Goal: Task Accomplishment & Management: Complete application form

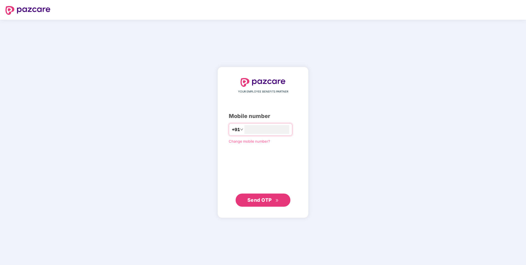
type input "**********"
click at [255, 200] on span "Send OTP" at bounding box center [259, 200] width 24 height 6
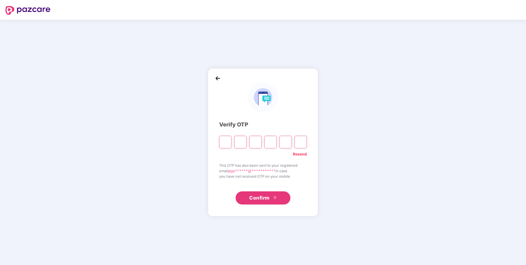
type input "*"
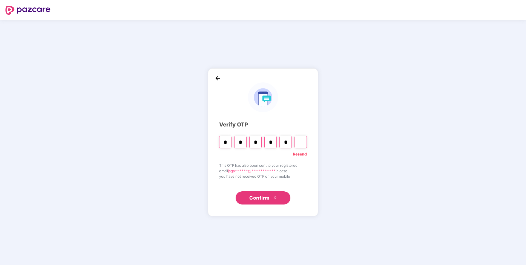
type input "*"
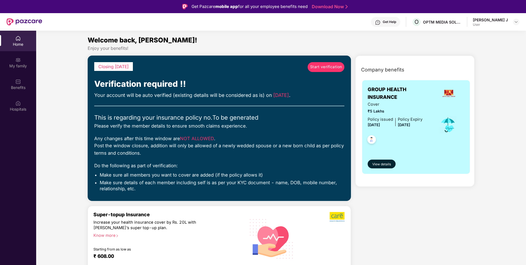
click at [494, 23] on div "User" at bounding box center [489, 24] width 35 height 4
click at [321, 66] on span "Start verification" at bounding box center [326, 67] width 32 height 6
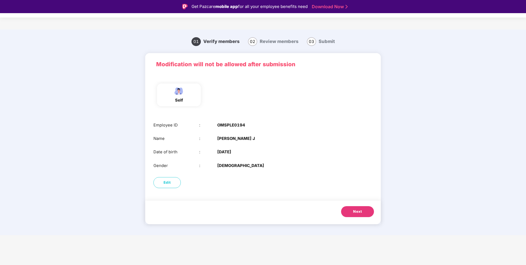
click at [360, 213] on span "Next" at bounding box center [357, 211] width 9 height 5
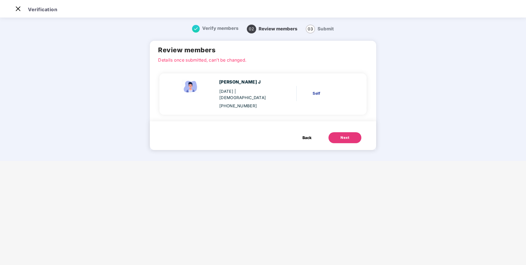
click at [342, 132] on button "Next" at bounding box center [344, 137] width 33 height 11
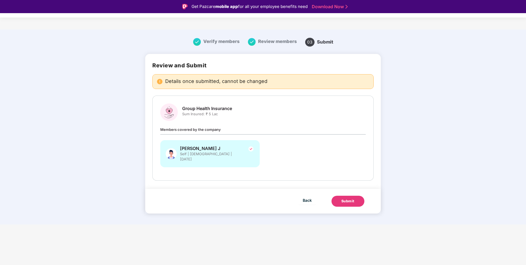
click at [346, 198] on div "Submit" at bounding box center [347, 200] width 13 height 5
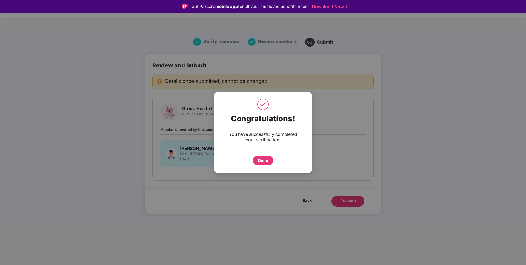
click at [258, 156] on div "Done" at bounding box center [262, 160] width 21 height 9
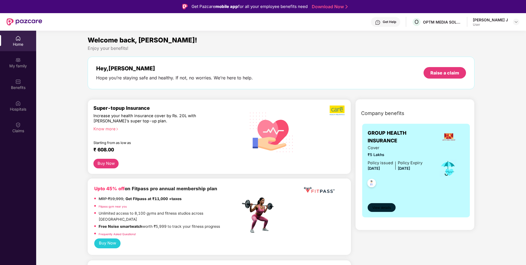
click at [384, 208] on span "View details" at bounding box center [381, 207] width 19 height 5
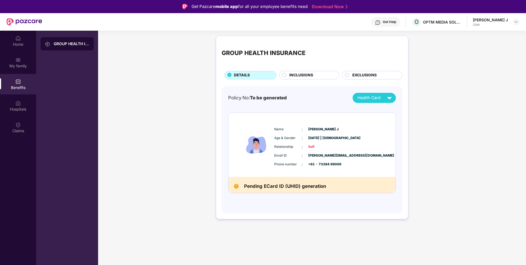
click at [298, 75] on span "INCLUSIONS" at bounding box center [301, 75] width 24 height 6
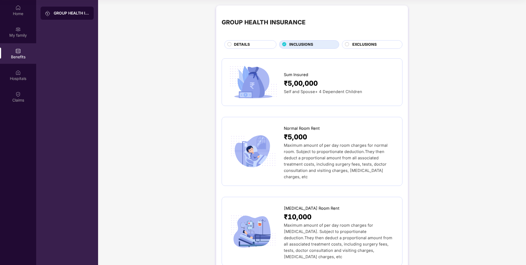
click at [363, 44] on span "EXCLUSIONS" at bounding box center [364, 45] width 24 height 6
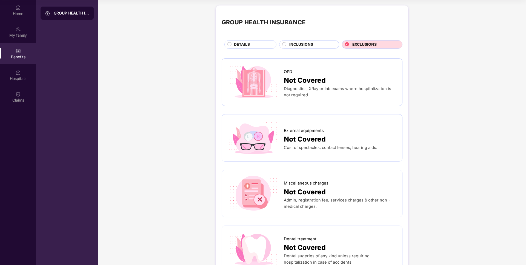
click at [308, 42] on span "INCLUSIONS" at bounding box center [301, 45] width 24 height 6
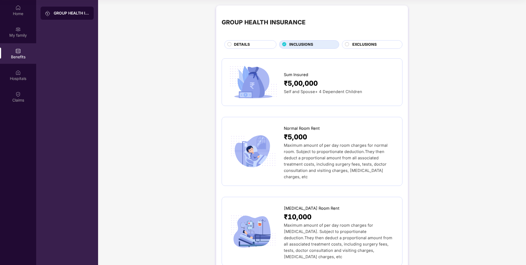
click at [246, 45] on span "DETAILS" at bounding box center [242, 45] width 16 height 6
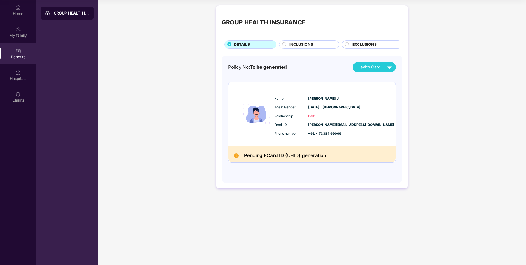
click at [285, 44] on circle at bounding box center [284, 44] width 4 height 4
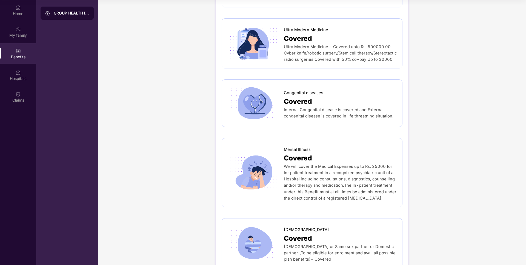
scroll to position [1214, 0]
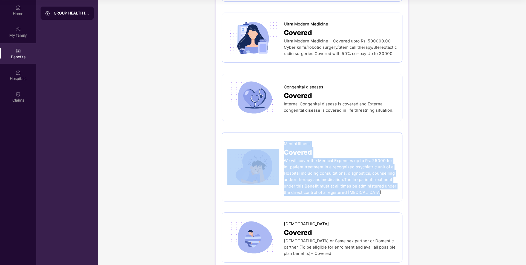
drag, startPoint x: 282, startPoint y: 144, endPoint x: 387, endPoint y: 185, distance: 112.2
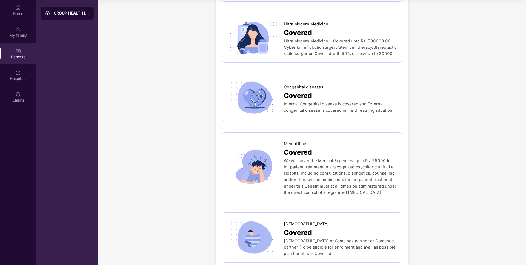
click at [378, 178] on div "Mental Illness Covered We will cover the Medical Expenses up to Rs. 25000 for I…" at bounding box center [311, 166] width 181 height 69
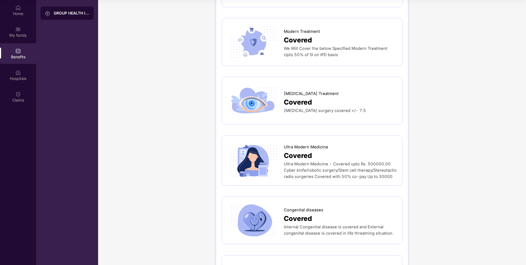
scroll to position [1090, 0]
click at [303, 108] on span "Lasik surgery covered +/- 7.5" at bounding box center [325, 110] width 82 height 5
click at [295, 97] on span "Covered" at bounding box center [298, 102] width 28 height 11
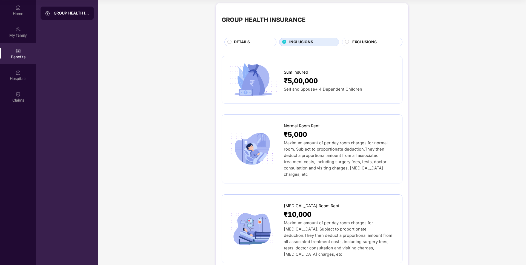
scroll to position [3, 0]
click at [244, 42] on span "DETAILS" at bounding box center [242, 42] width 16 height 6
